Goal: Find specific page/section: Find specific page/section

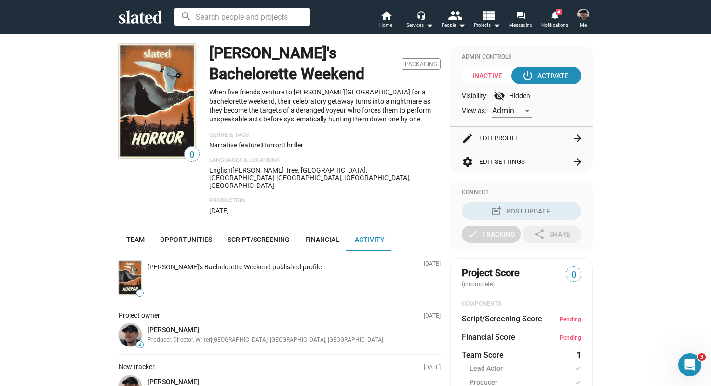
scroll to position [81, 0]
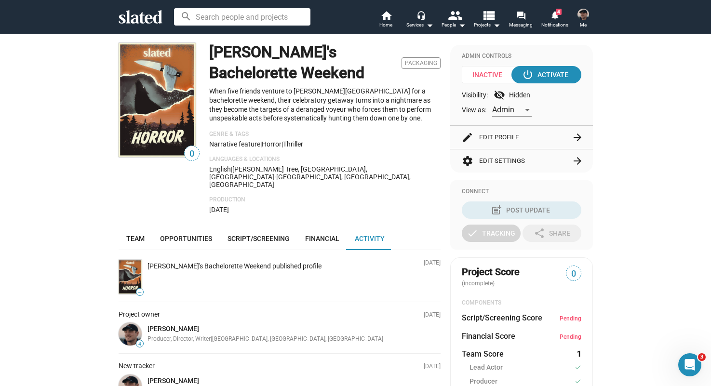
click at [151, 24] on div "search home Home headset_mic Services arrow_drop_down people People arrow_drop_…" at bounding box center [356, 16] width 494 height 25
click at [149, 18] on icon at bounding box center [141, 16] width 44 height 13
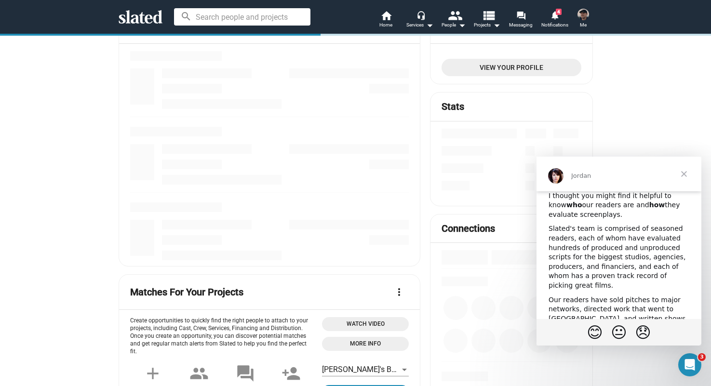
scroll to position [12, 0]
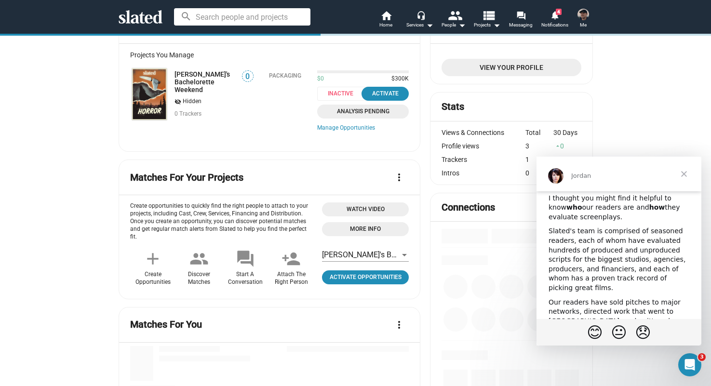
click at [687, 175] on span "Close" at bounding box center [684, 174] width 35 height 35
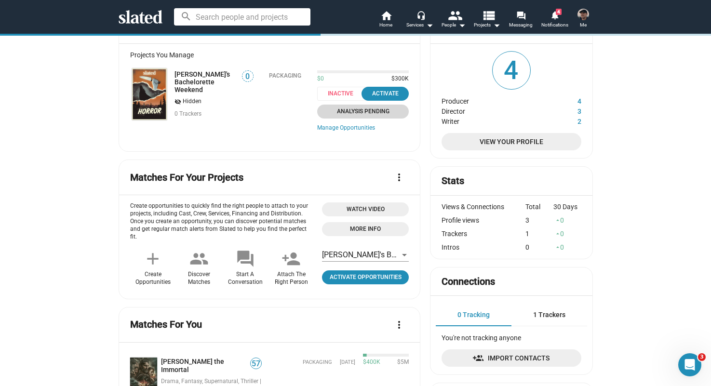
click at [362, 114] on span "Analysis Pending" at bounding box center [363, 112] width 80 height 10
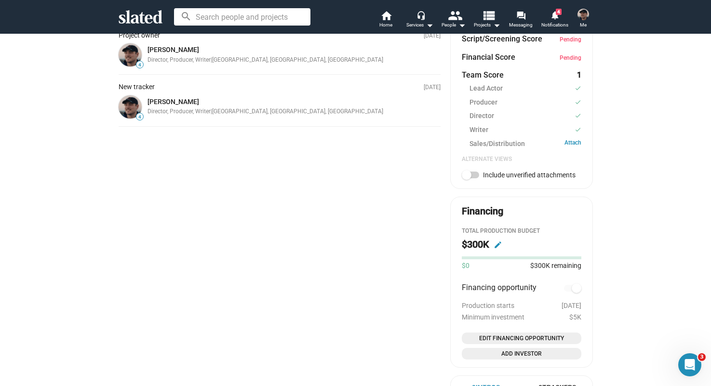
scroll to position [358, 0]
